Goal: Complete application form

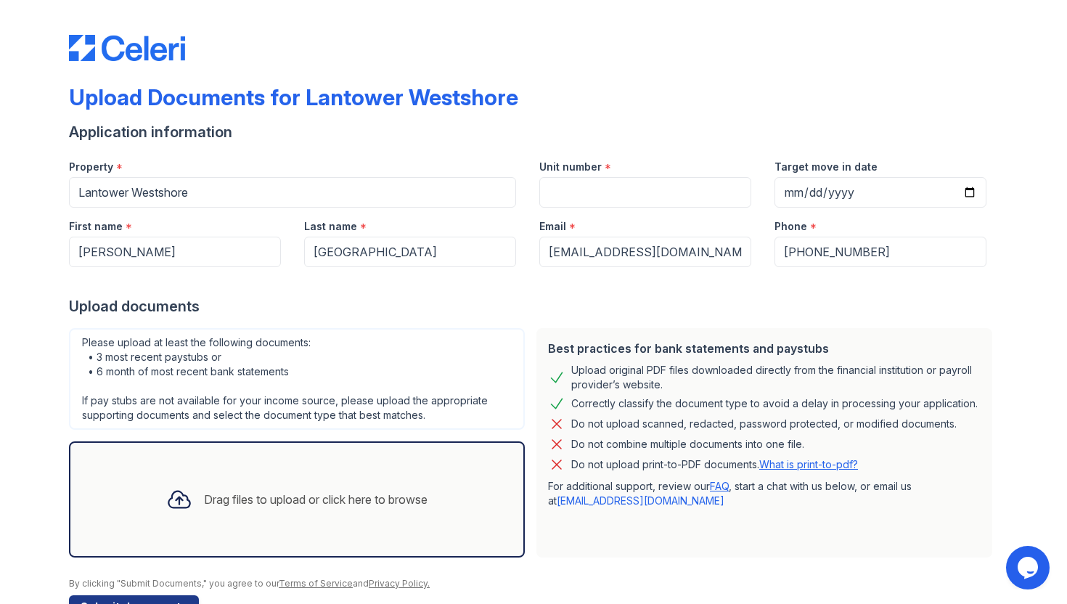
scroll to position [44, 0]
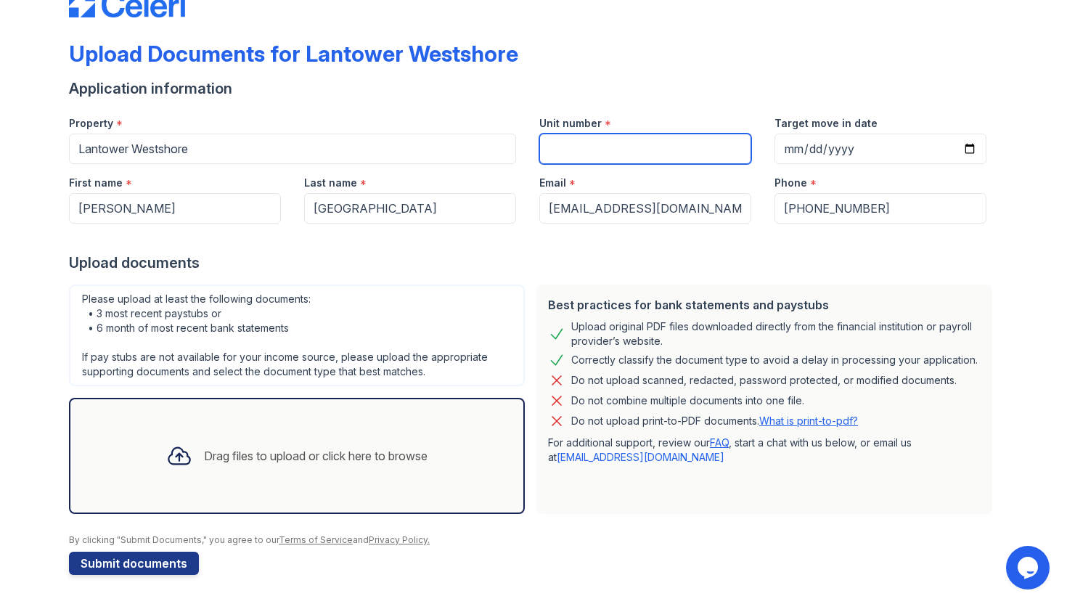
click at [621, 158] on input "Unit number" at bounding box center [645, 149] width 212 height 30
type input "533"
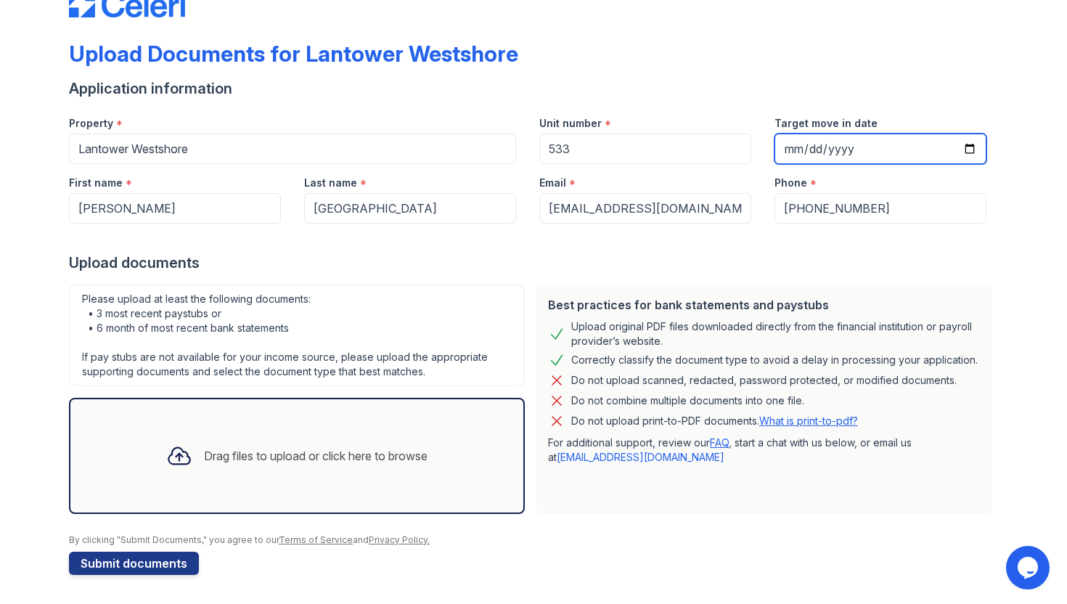
click at [801, 149] on input "Target move in date" at bounding box center [880, 149] width 212 height 30
type input "[DATE]"
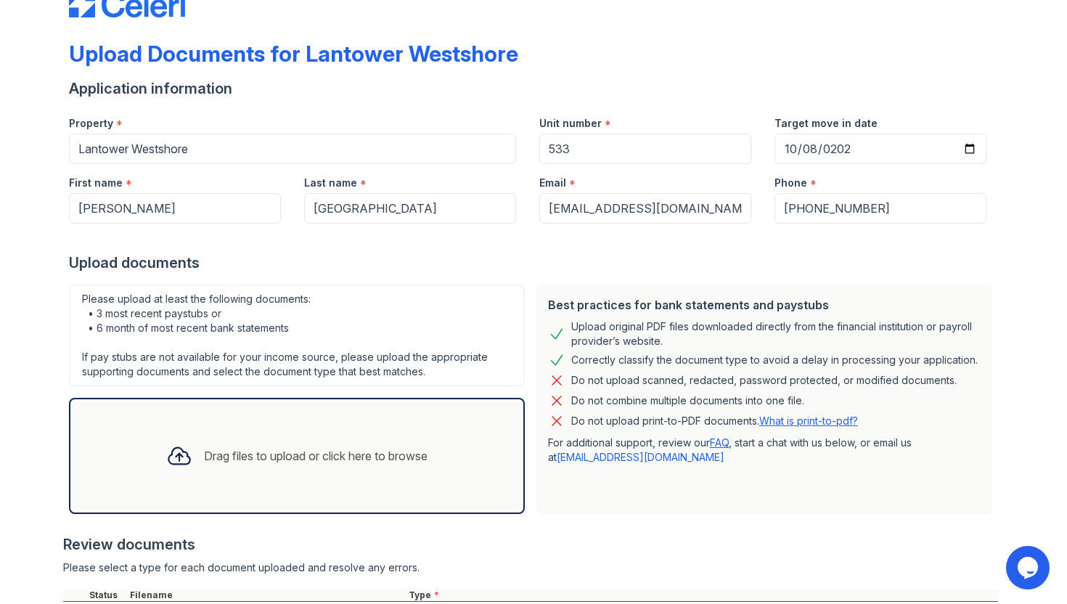
click at [572, 253] on div "Upload documents" at bounding box center [533, 263] width 929 height 20
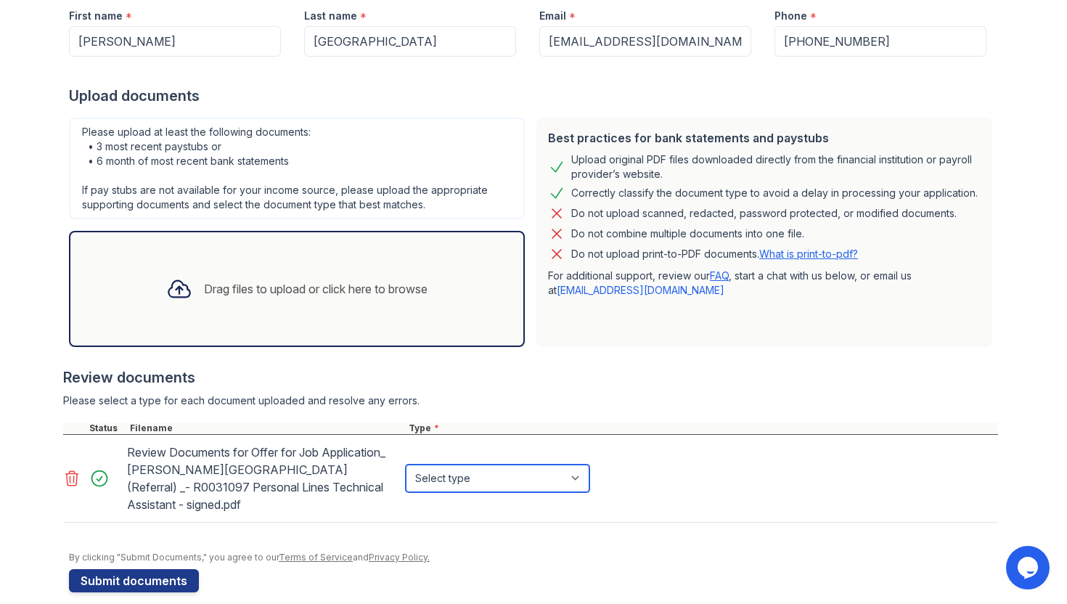
click at [584, 474] on select "Select type Paystub Bank Statement Offer Letter Tax Documents Benefit Award Let…" at bounding box center [498, 479] width 184 height 28
select select "offer_letter"
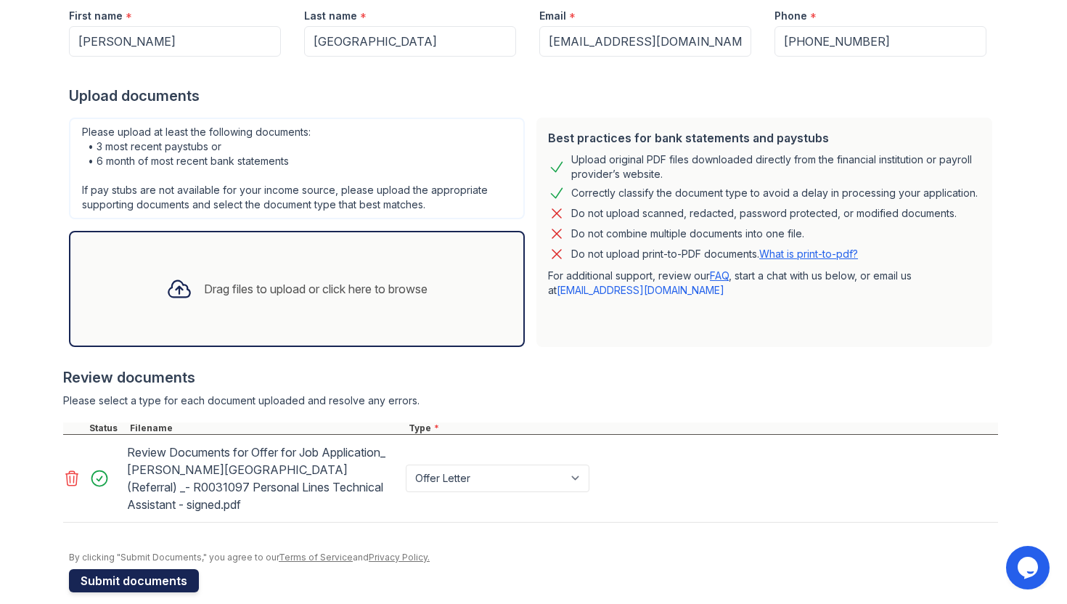
click at [143, 569] on button "Submit documents" at bounding box center [134, 580] width 130 height 23
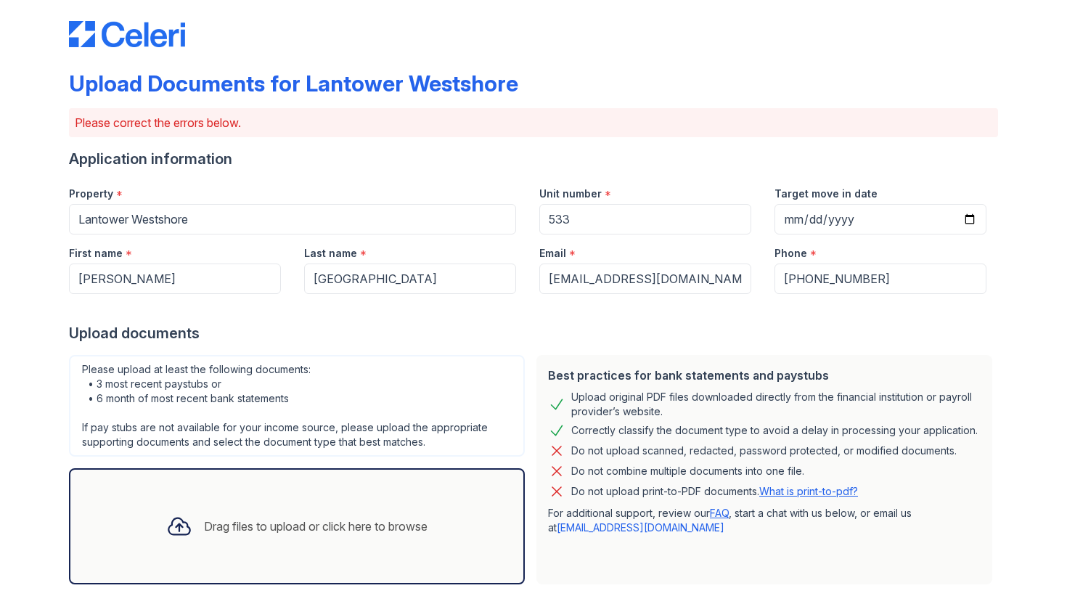
scroll to position [9, 0]
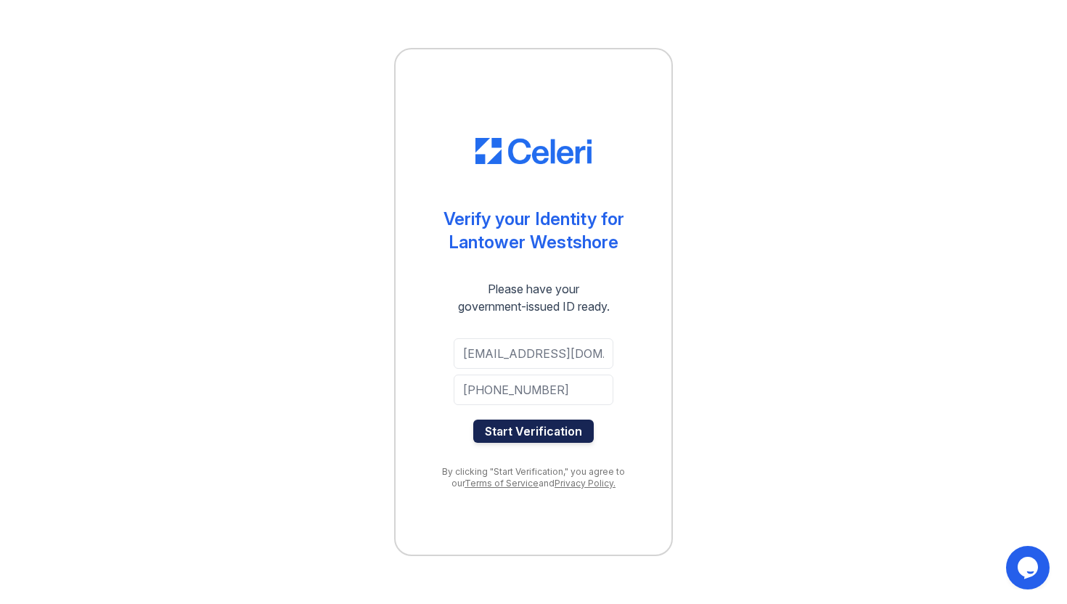
click at [542, 438] on button "Start Verification" at bounding box center [533, 431] width 120 height 23
